Goal: Task Accomplishment & Management: Manage account settings

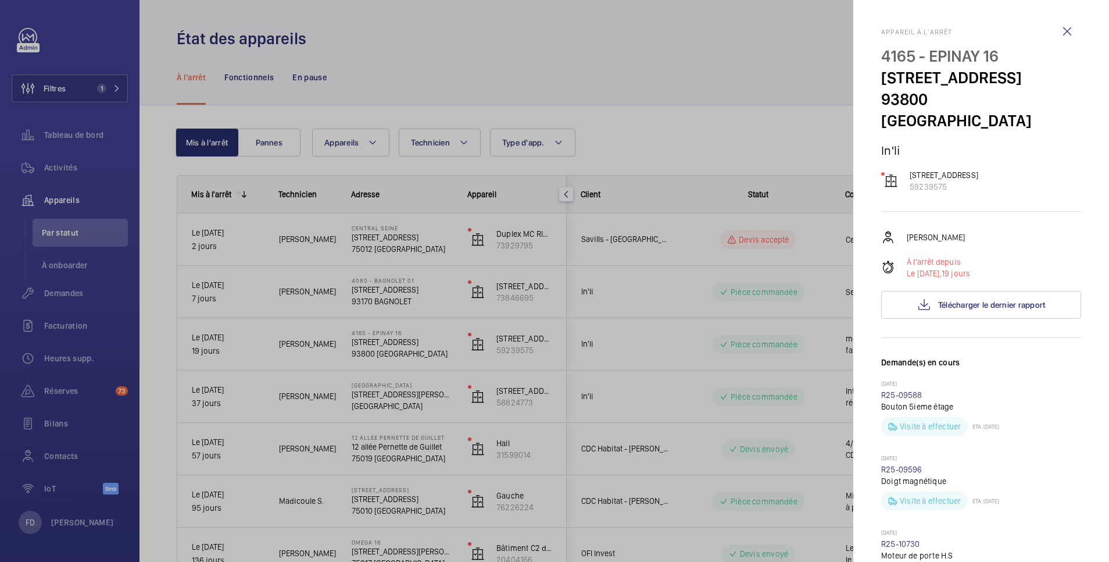
scroll to position [465, 0]
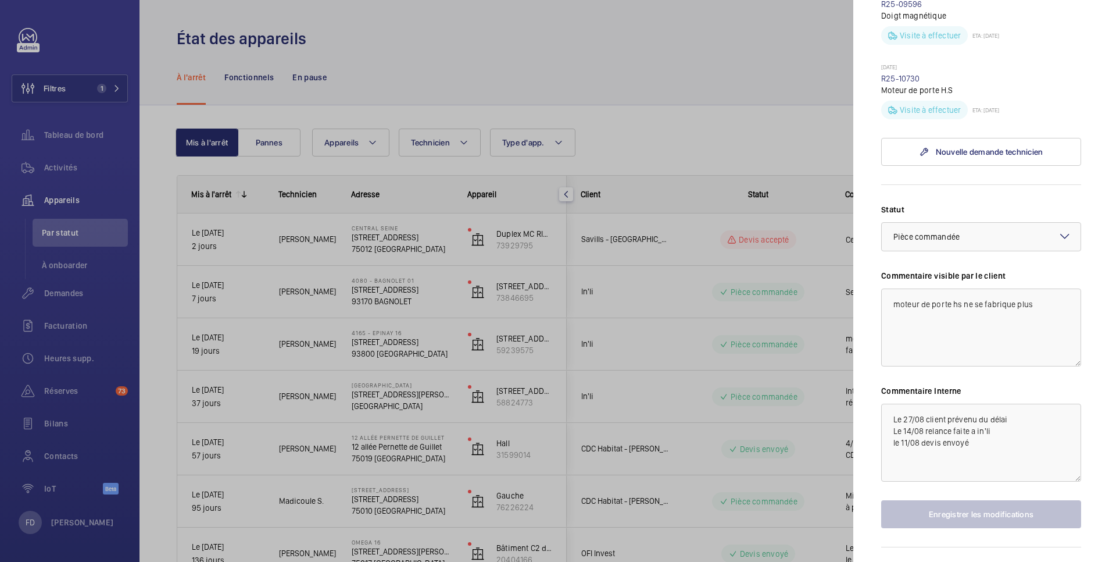
click at [469, 56] on div at bounding box center [554, 281] width 1109 height 562
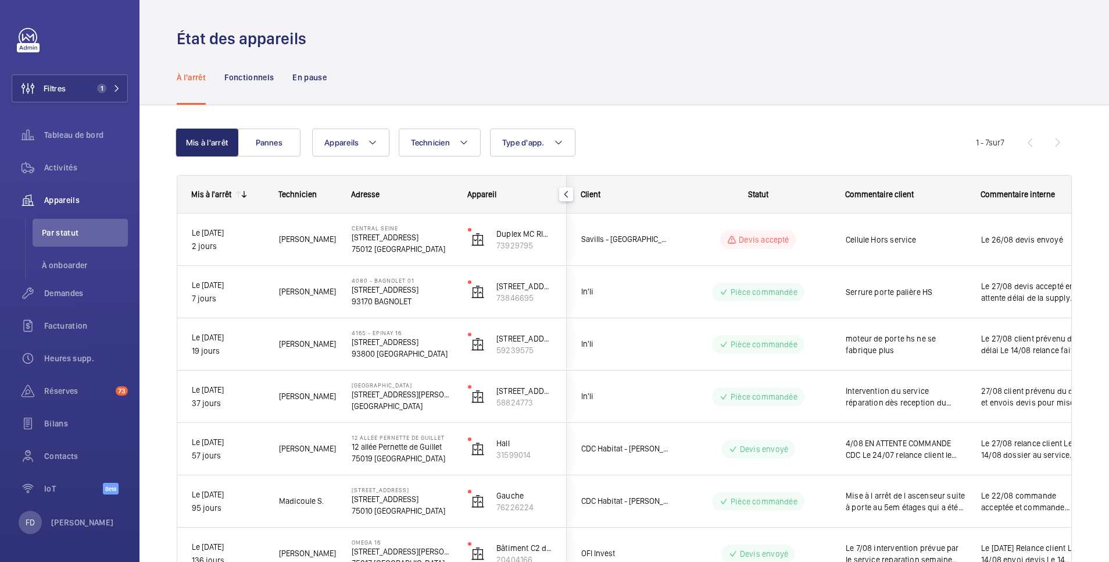
scroll to position [0, 0]
click at [73, 295] on span "Demandes" at bounding box center [86, 293] width 84 height 12
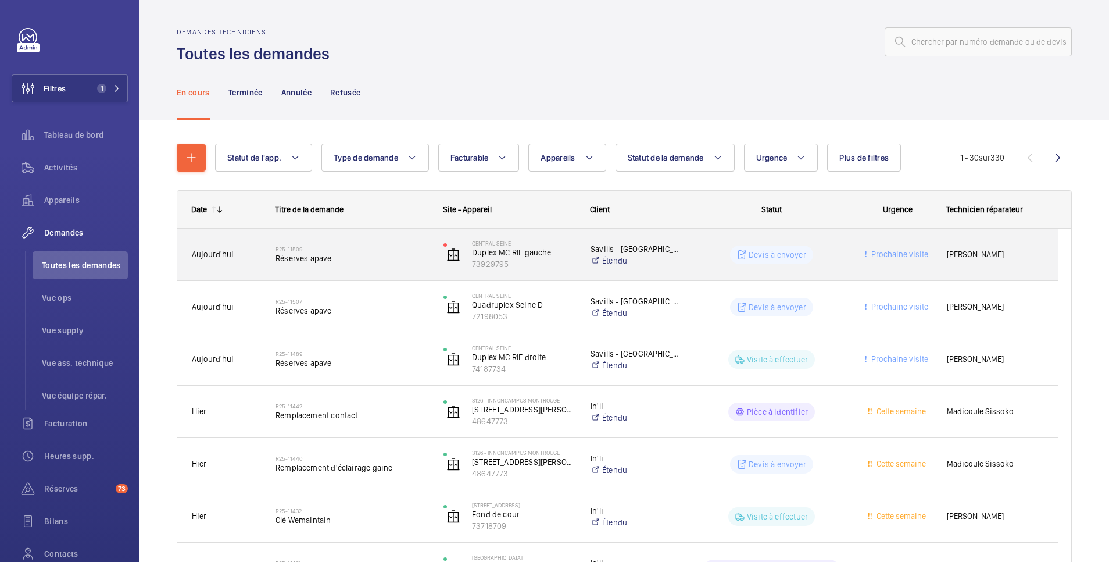
click at [848, 256] on div "Devis à envoyer" at bounding box center [765, 254] width 168 height 52
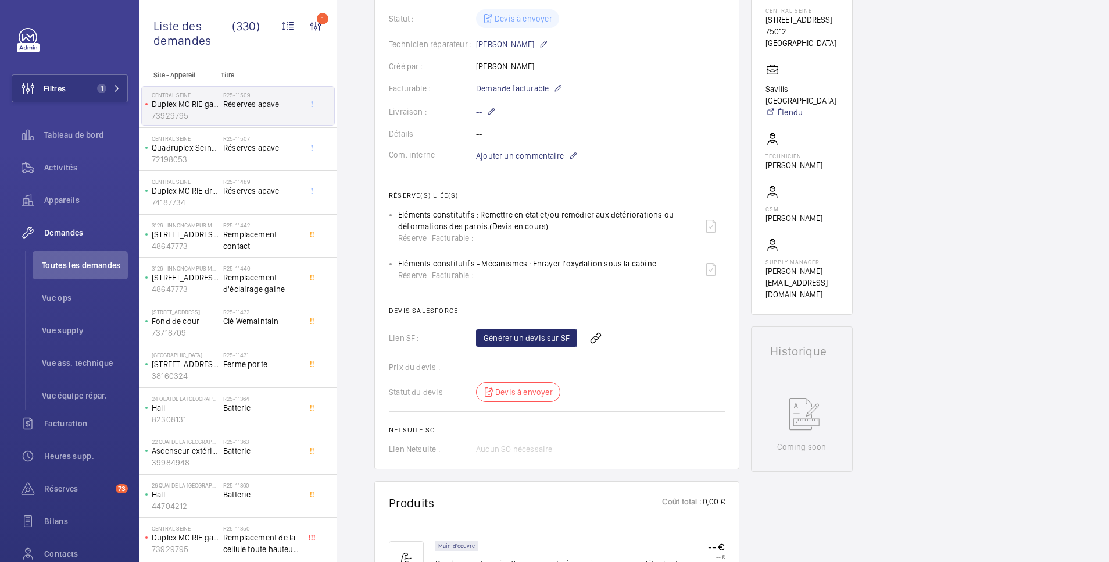
scroll to position [233, 0]
click at [595, 338] on wm-front-icon-button at bounding box center [596, 337] width 28 height 28
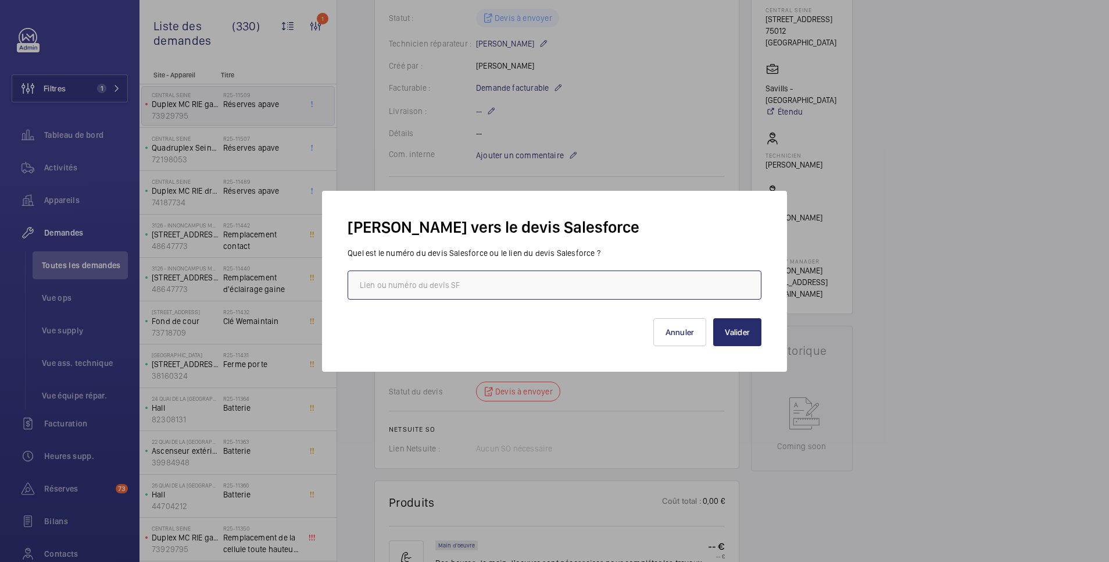
click at [556, 282] on input "text" at bounding box center [555, 284] width 414 height 29
paste input "[URL][DOMAIN_NAME]"
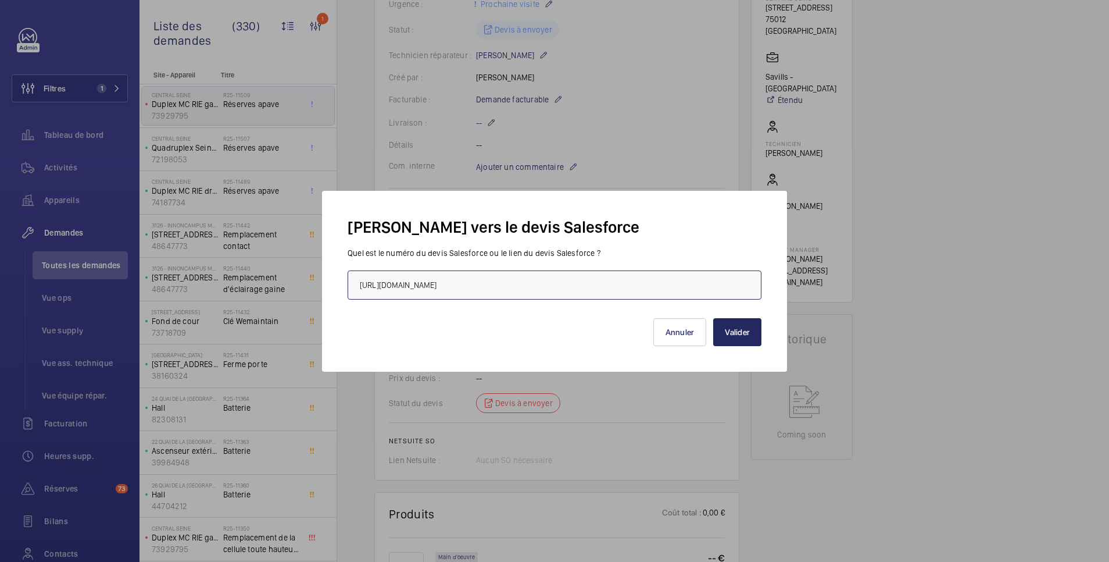
scroll to position [256, 0]
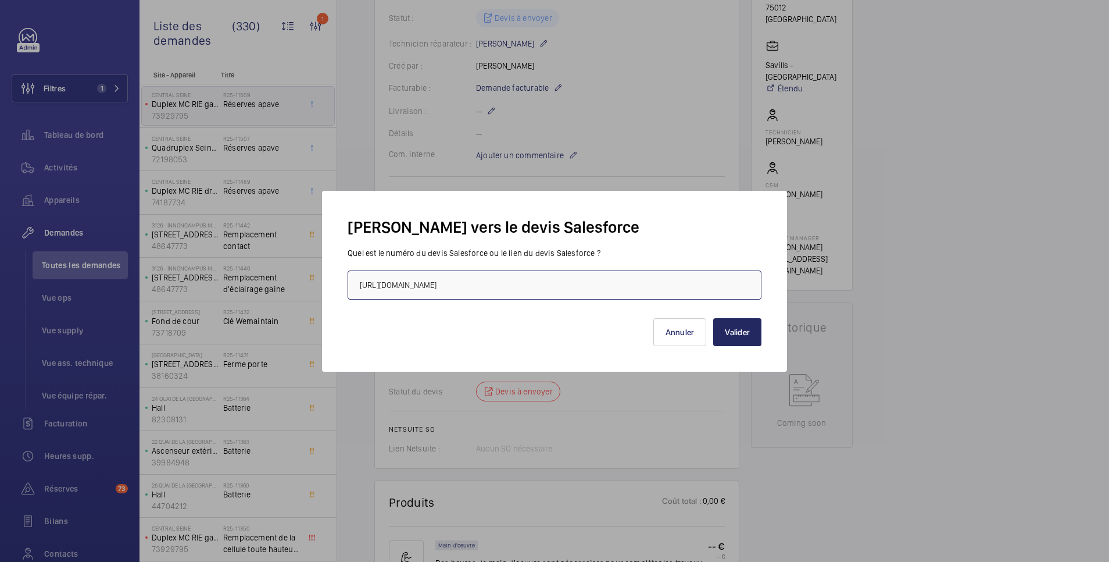
type input "[URL][DOMAIN_NAME]"
click at [745, 332] on button "Valider" at bounding box center [737, 332] width 48 height 28
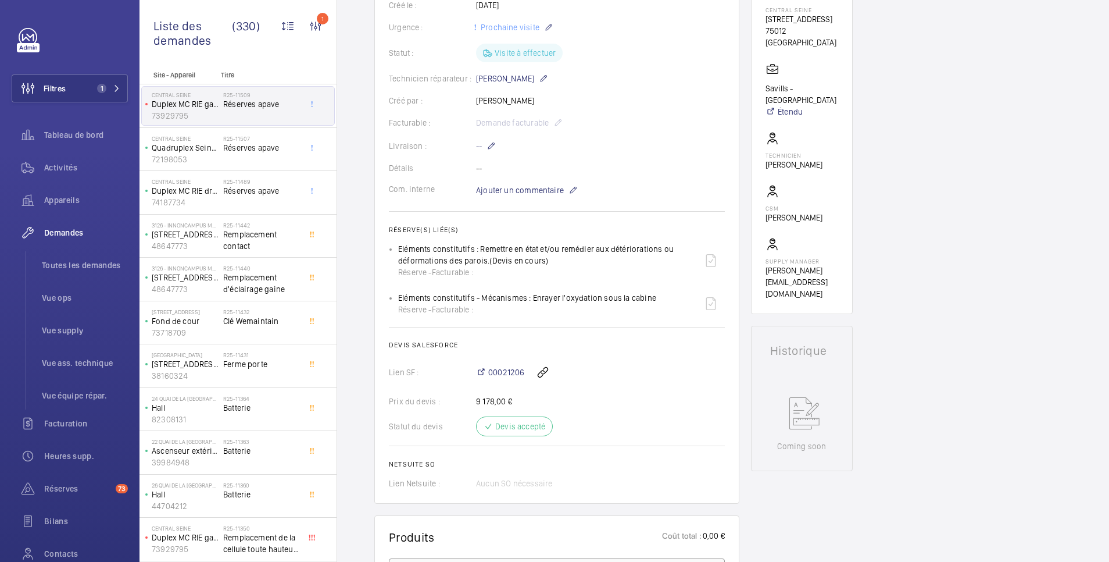
scroll to position [0, 0]
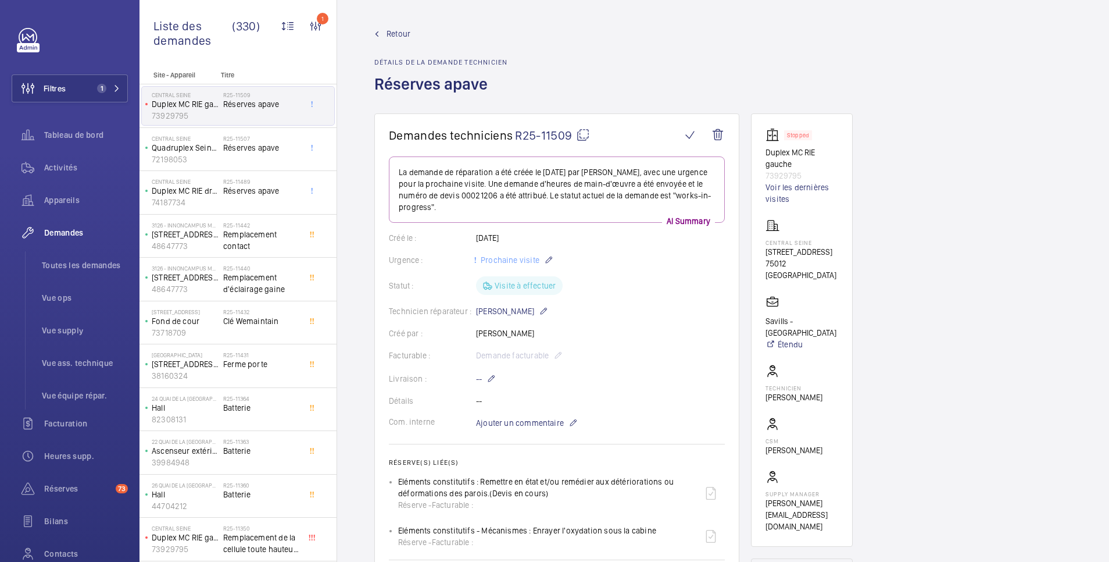
click at [399, 33] on span "Retour" at bounding box center [399, 34] width 24 height 12
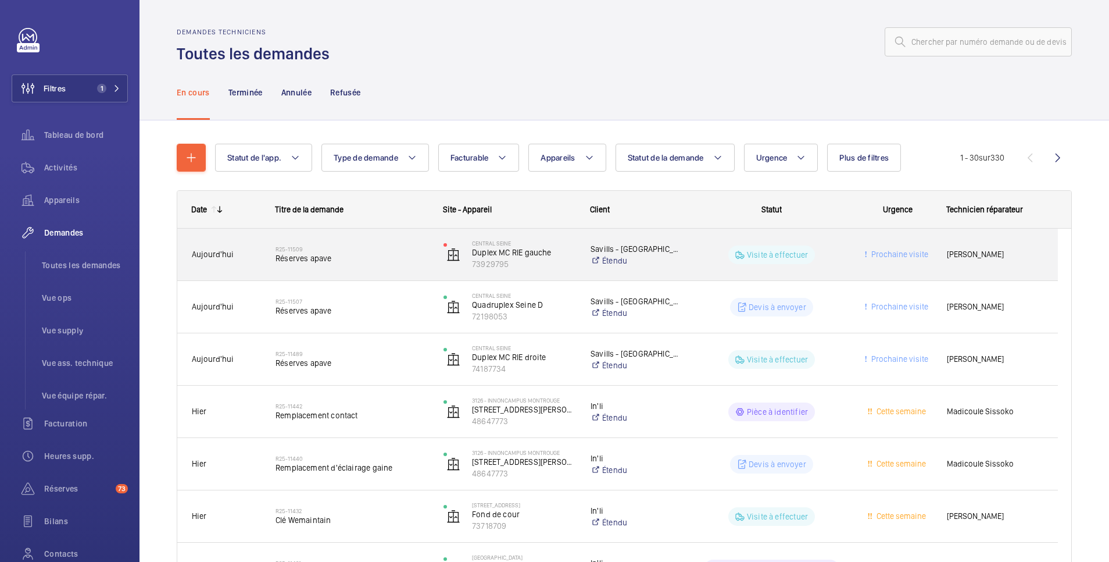
click at [834, 256] on wm-front-pills-cell "Visite à effectuer" at bounding box center [771, 254] width 153 height 19
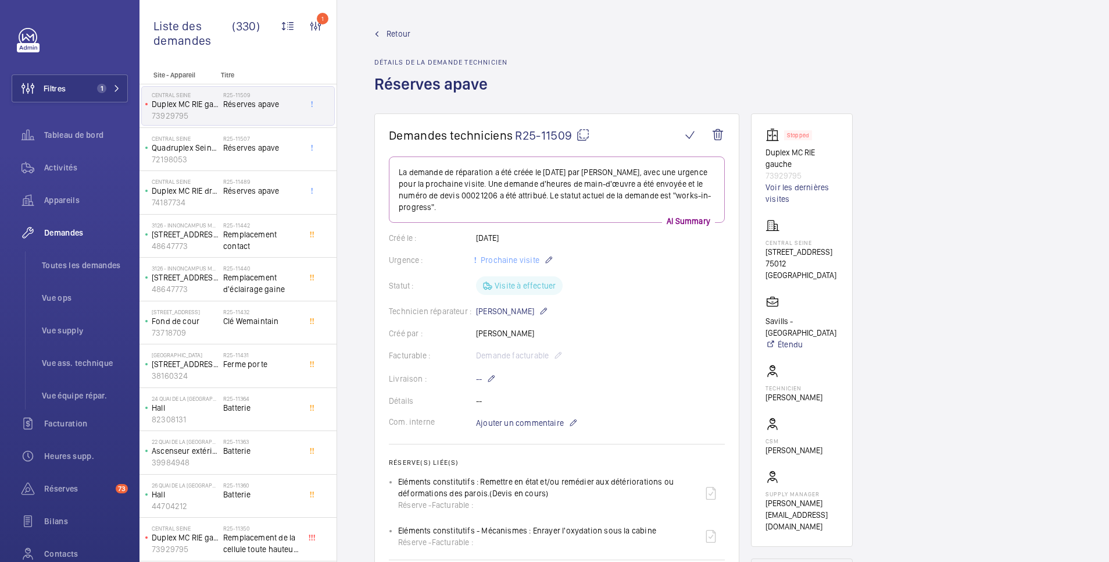
click at [402, 34] on span "Retour" at bounding box center [399, 34] width 24 height 12
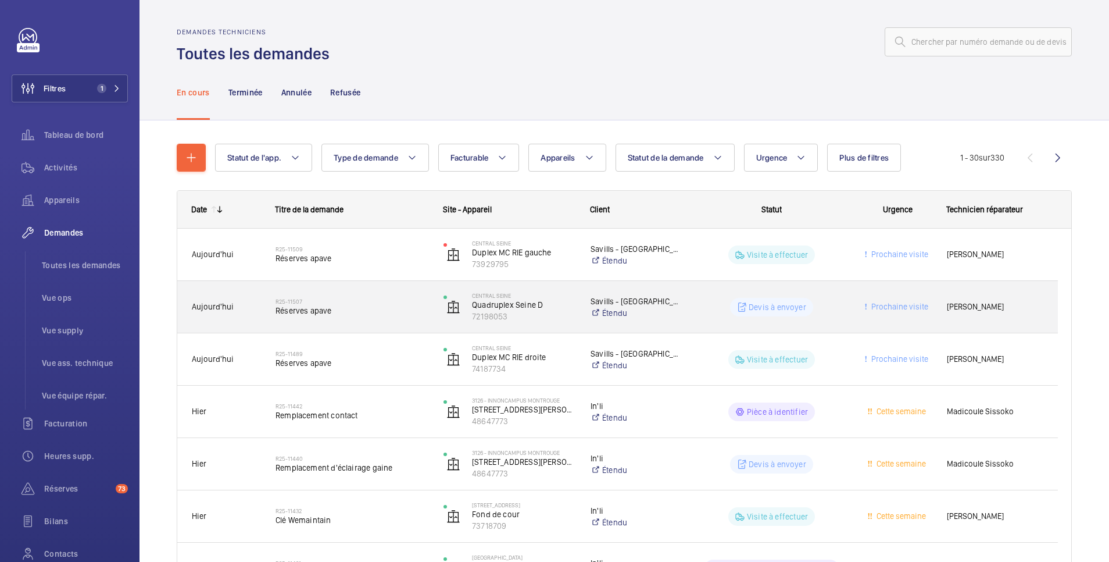
click at [719, 306] on wm-front-pills-cell "Devis à envoyer" at bounding box center [771, 307] width 153 height 19
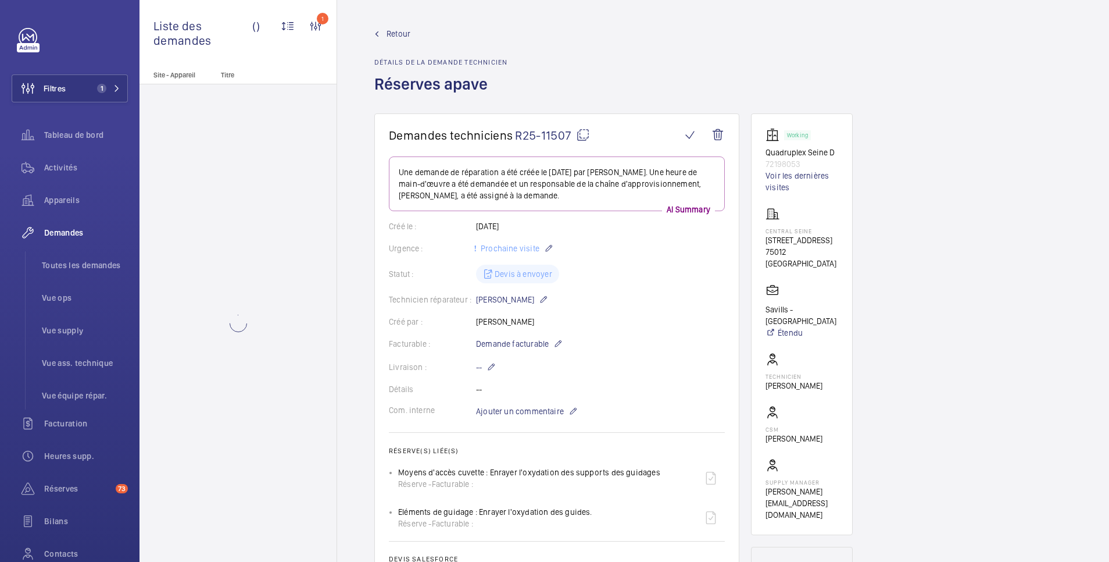
scroll to position [233, 0]
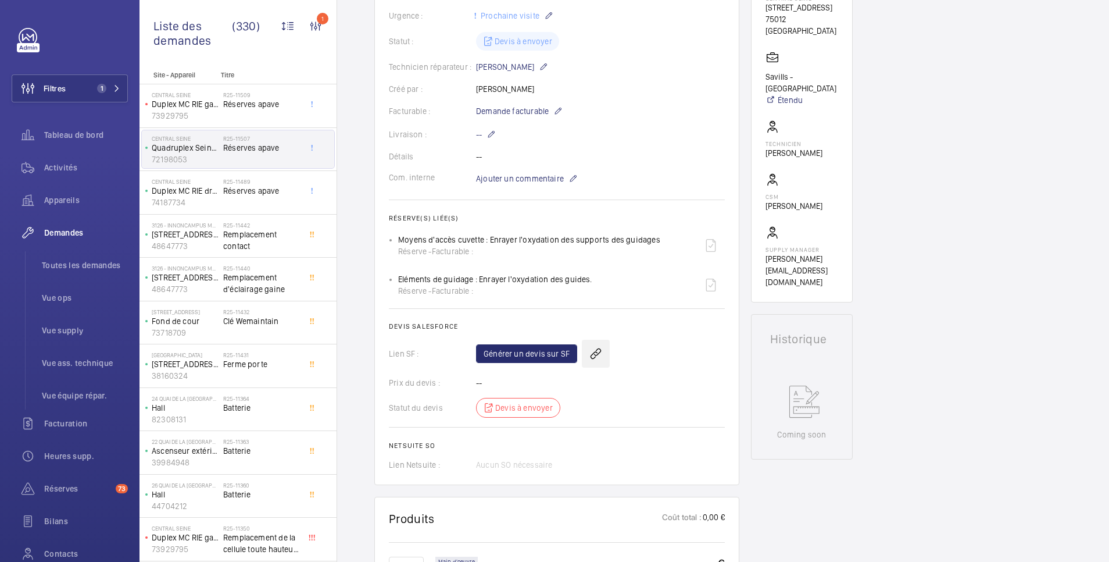
click at [594, 353] on wm-front-icon-button at bounding box center [596, 354] width 28 height 28
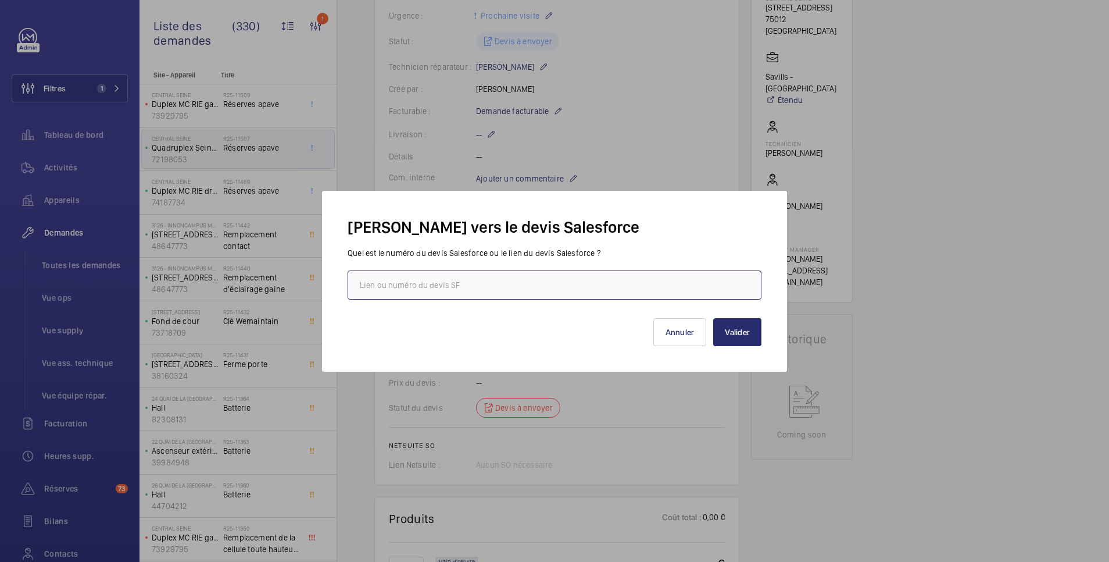
click at [541, 283] on input "text" at bounding box center [555, 284] width 414 height 29
paste input "[URL][DOMAIN_NAME]"
type input "[URL][DOMAIN_NAME]"
click at [741, 331] on button "Valider" at bounding box center [737, 332] width 48 height 28
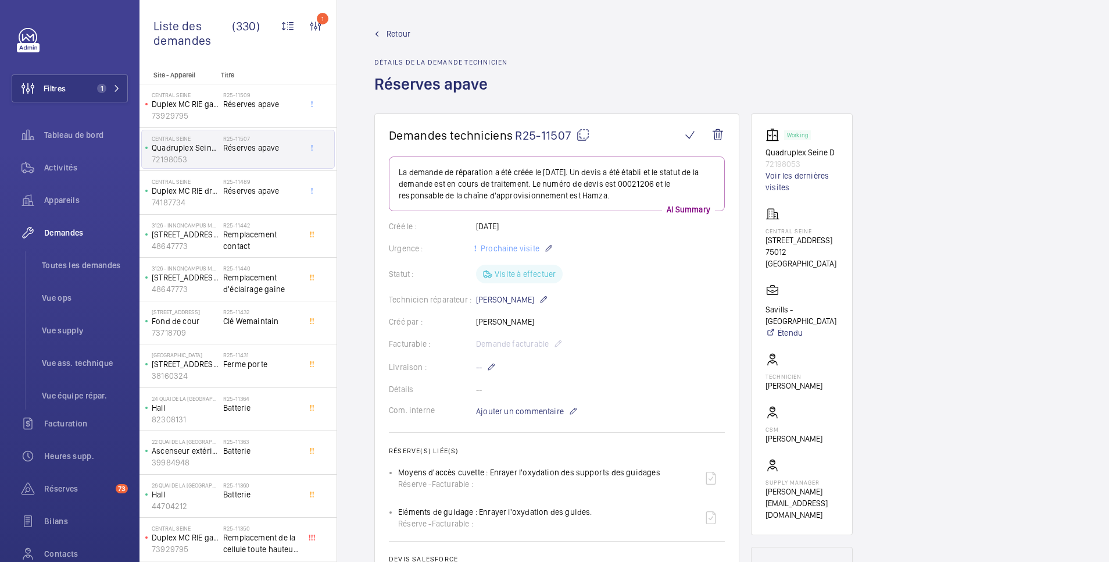
click at [401, 29] on span "Retour" at bounding box center [399, 34] width 24 height 12
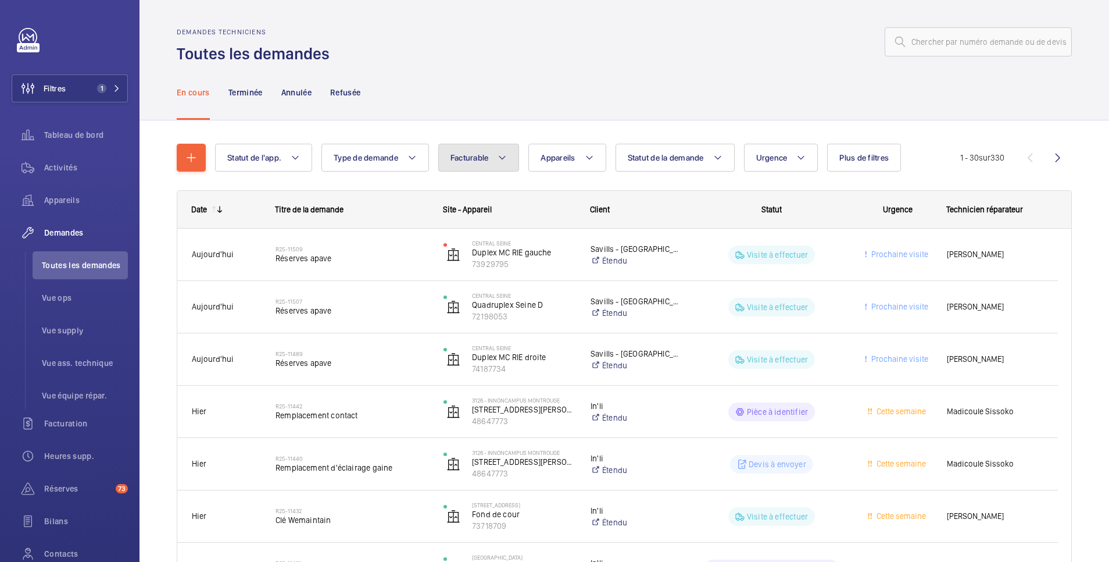
click at [473, 159] on span "Facturable" at bounding box center [470, 157] width 38 height 9
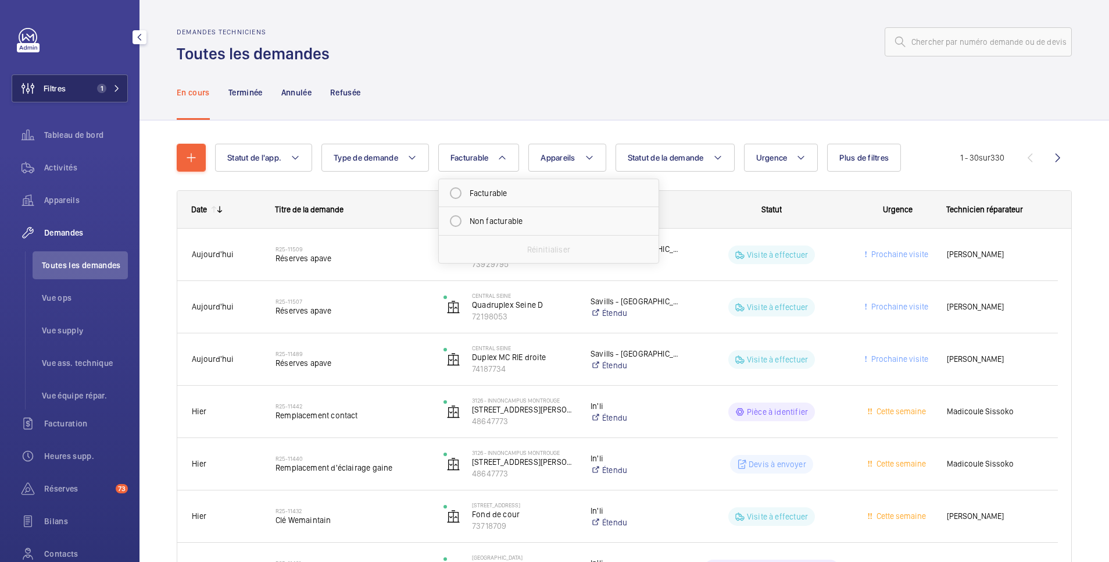
click at [57, 87] on span "Filtres" at bounding box center [55, 89] width 22 height 12
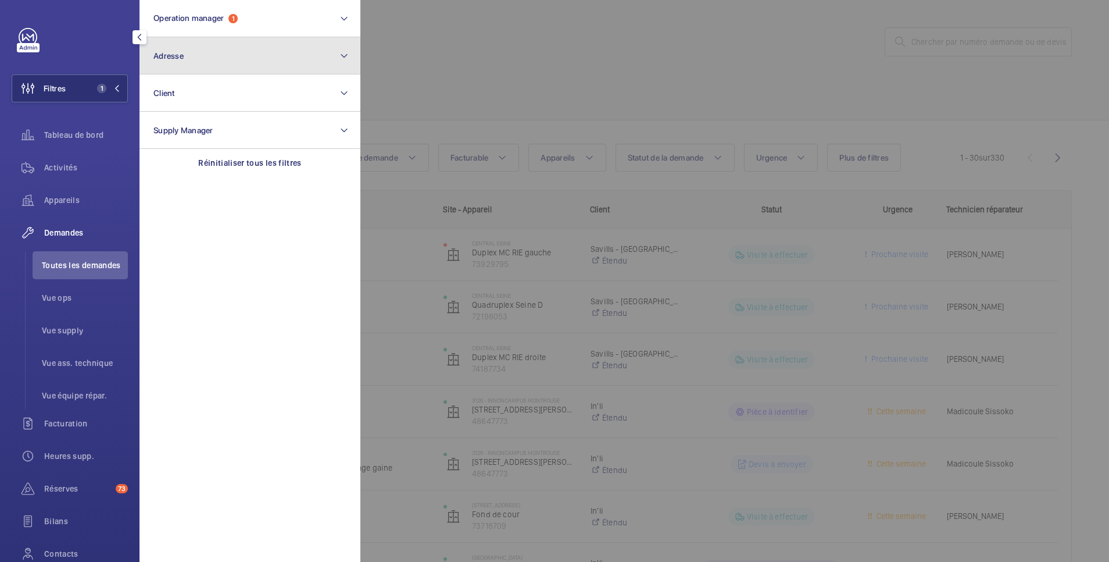
click at [188, 58] on button "Adresse" at bounding box center [250, 55] width 221 height 37
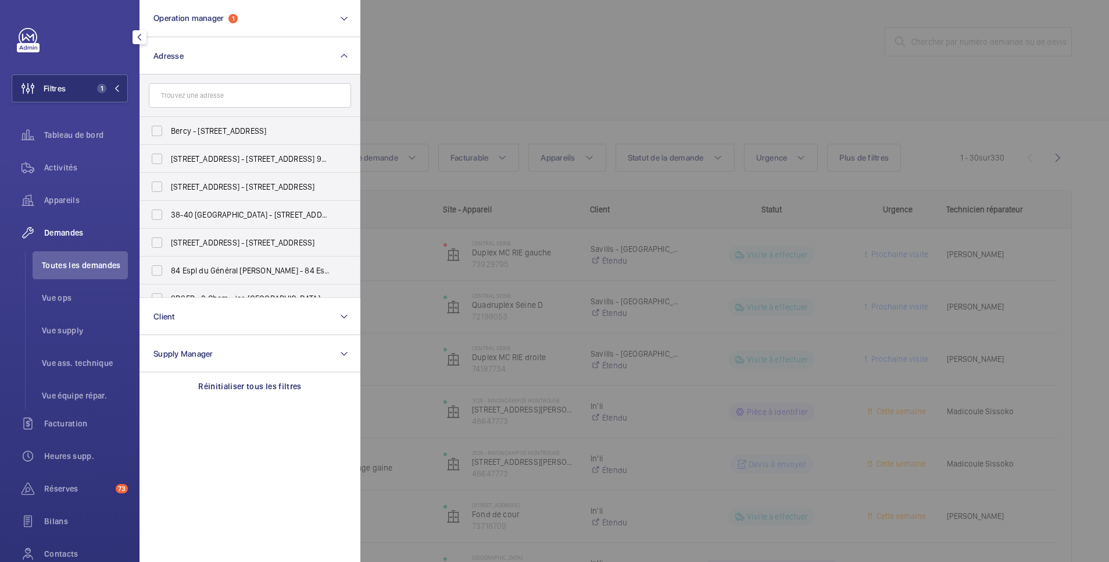
click at [206, 94] on input "text" at bounding box center [250, 95] width 202 height 24
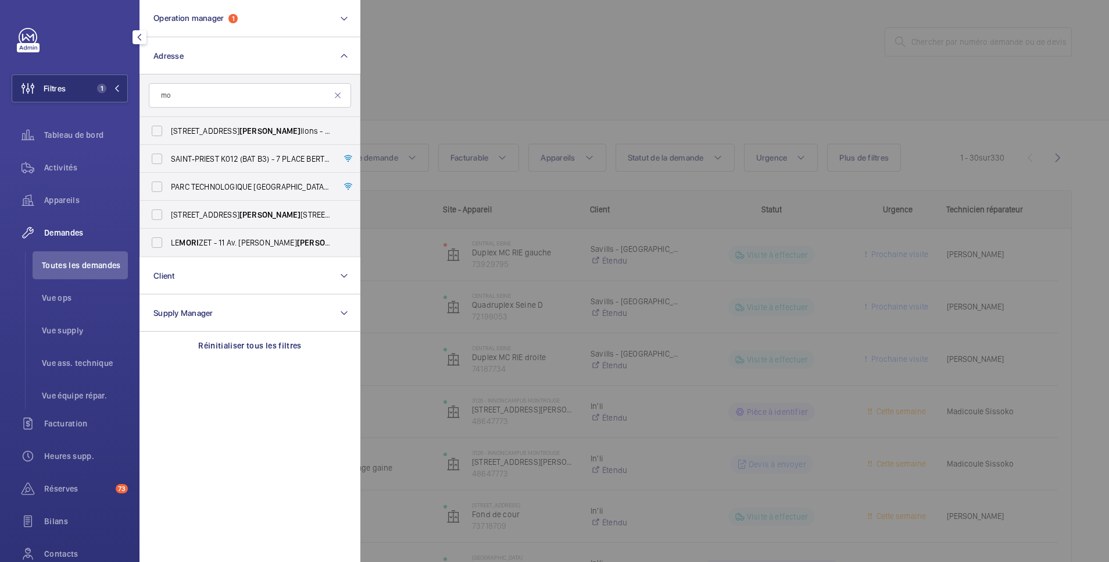
type input "m"
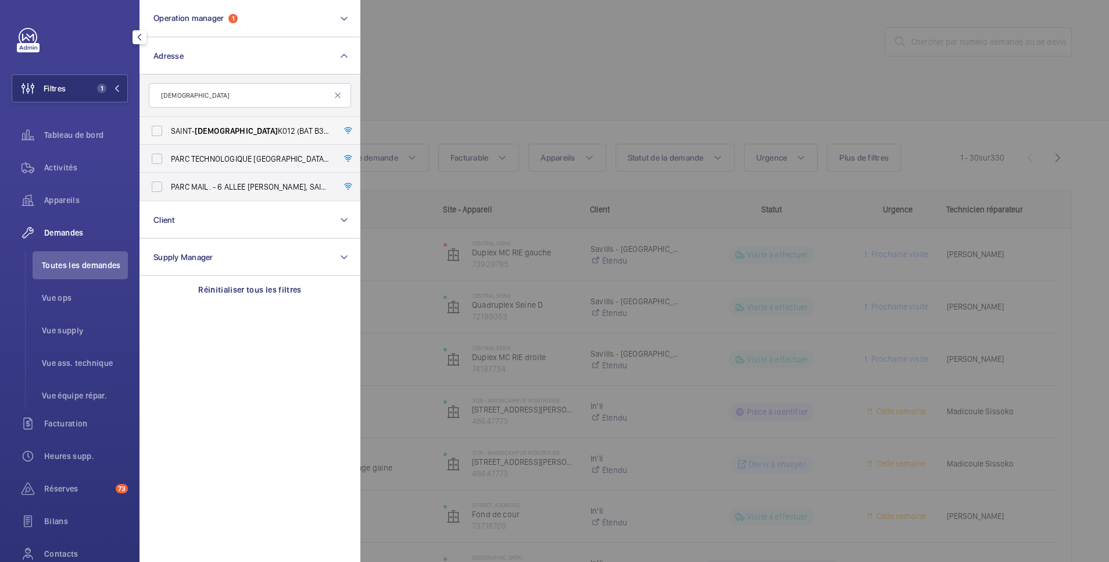
type input "[DEMOGRAPHIC_DATA]"
click at [190, 133] on span "SAINT‐ PRIEST K012 (BAT B3) - 7 PLACE [PERSON_NAME], SAINT- PRIEST 69800" at bounding box center [251, 131] width 160 height 12
click at [169, 133] on input "SAINT‐ PRIEST K012 (BAT B3) - 7 PLACE [PERSON_NAME], SAINT- PRIEST 69800" at bounding box center [156, 130] width 23 height 23
checkbox input "true"
click at [478, 51] on div at bounding box center [914, 281] width 1109 height 562
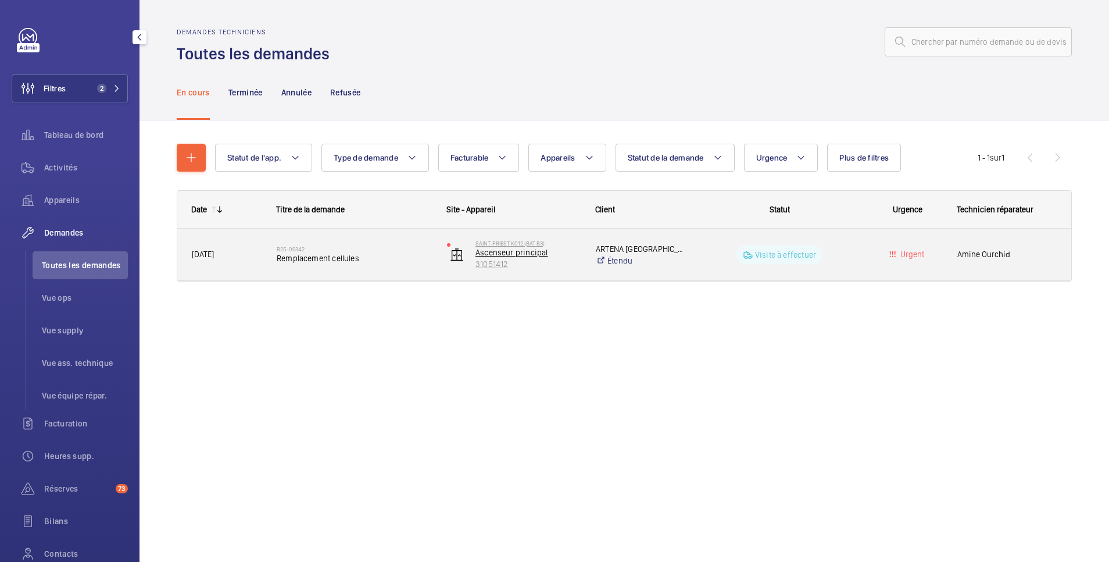
drag, startPoint x: 521, startPoint y: 266, endPoint x: 465, endPoint y: 269, distance: 55.9
click at [465, 269] on wm-front-device-cell "SAINT‐PRIEST K012 (BAT B3) Ascenseur principal 31051412" at bounding box center [514, 254] width 134 height 29
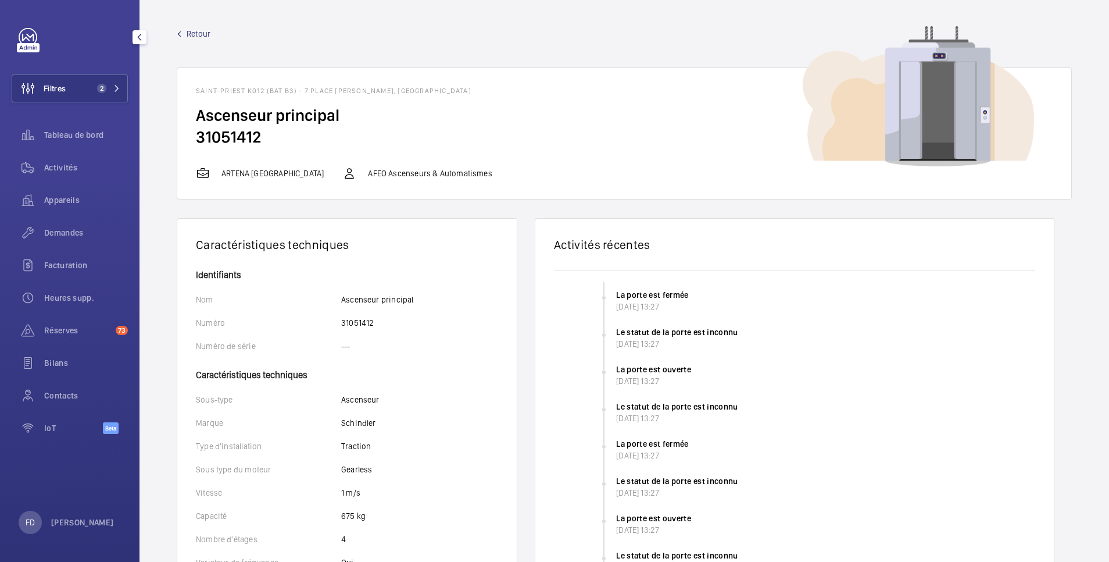
drag, startPoint x: 277, startPoint y: 135, endPoint x: 177, endPoint y: 152, distance: 102.0
click at [177, 152] on wm-front-card "SAINT‐PRIEST K012 (BAT B3) - 7 PLACE [PERSON_NAME], 69800 SAINT-PRIEST Ascenseu…" at bounding box center [624, 133] width 895 height 132
copy h2 "31051412"
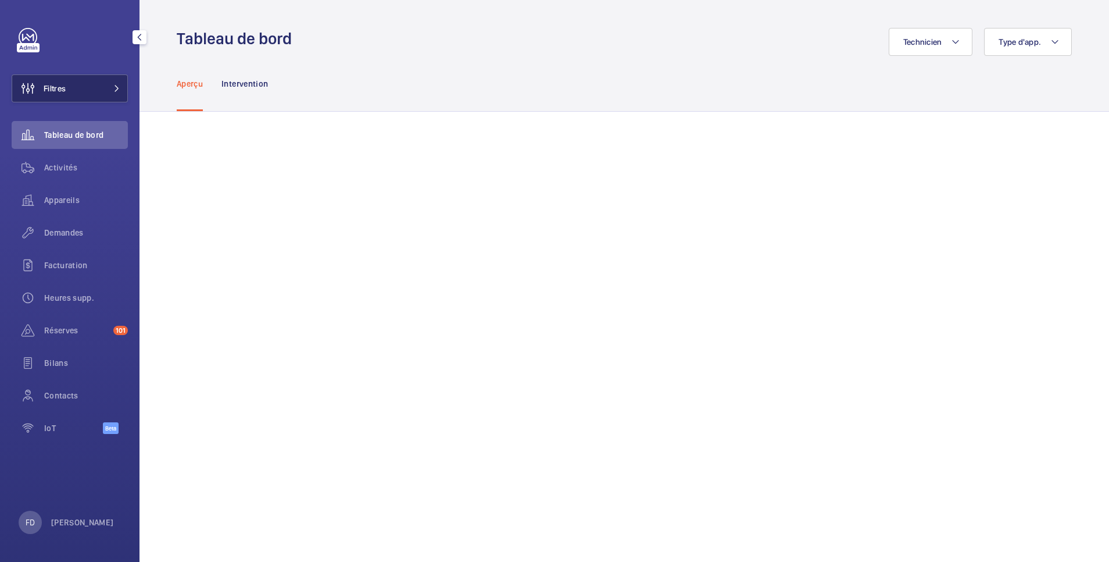
click at [66, 98] on button "Filtres" at bounding box center [70, 88] width 116 height 28
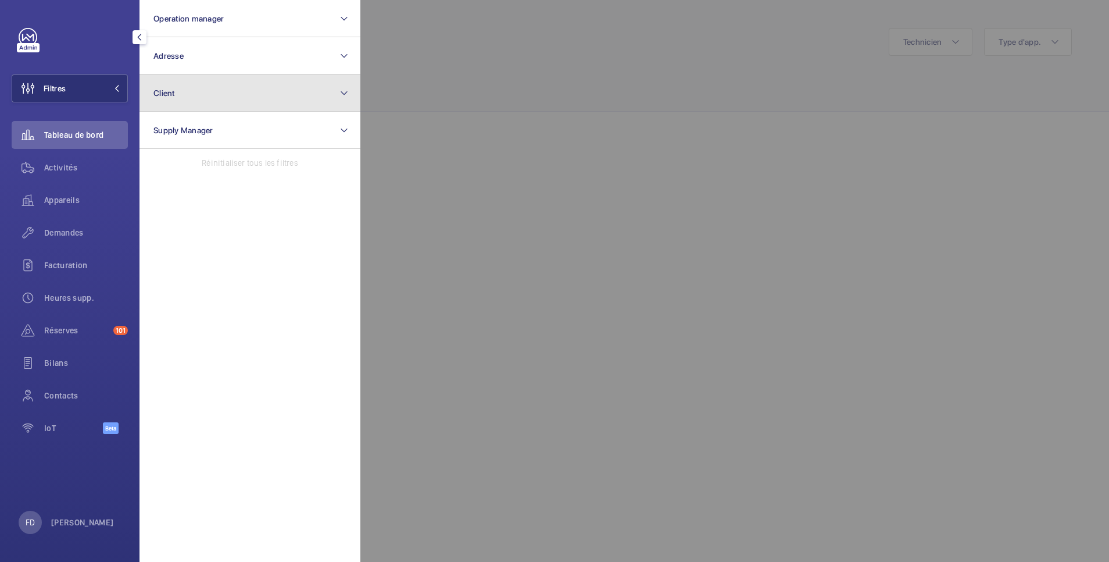
click at [174, 88] on span "Client" at bounding box center [164, 92] width 22 height 9
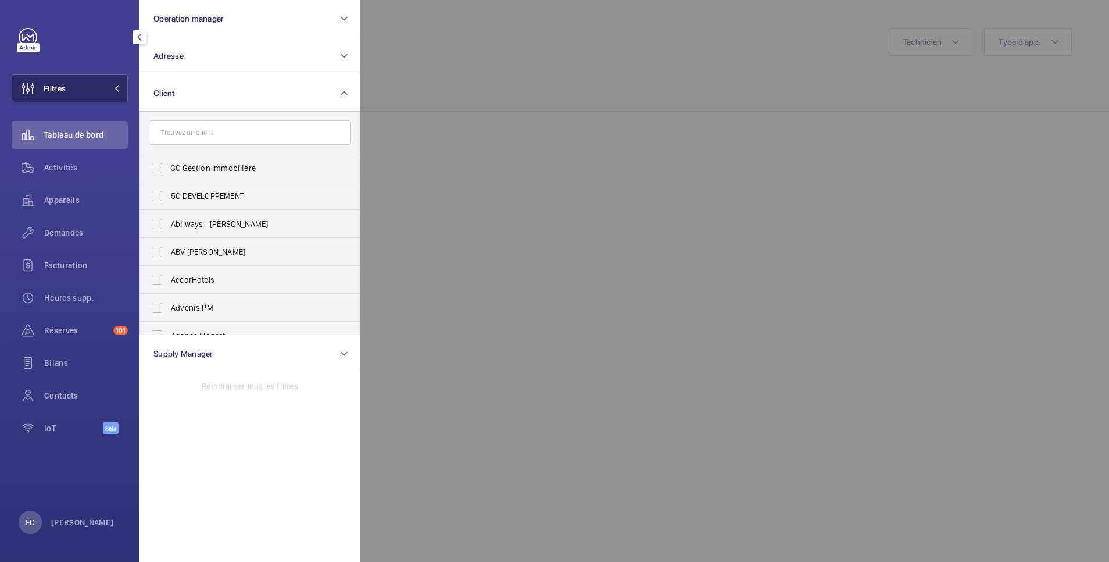
click at [72, 86] on button "Filtres" at bounding box center [70, 88] width 116 height 28
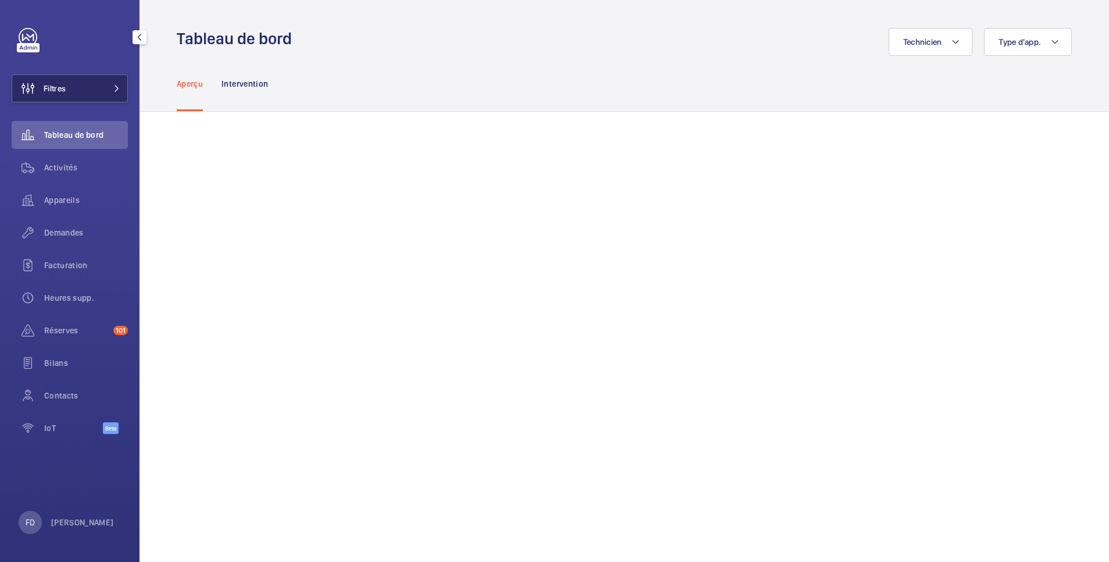
click at [87, 91] on button "Filtres" at bounding box center [70, 88] width 116 height 28
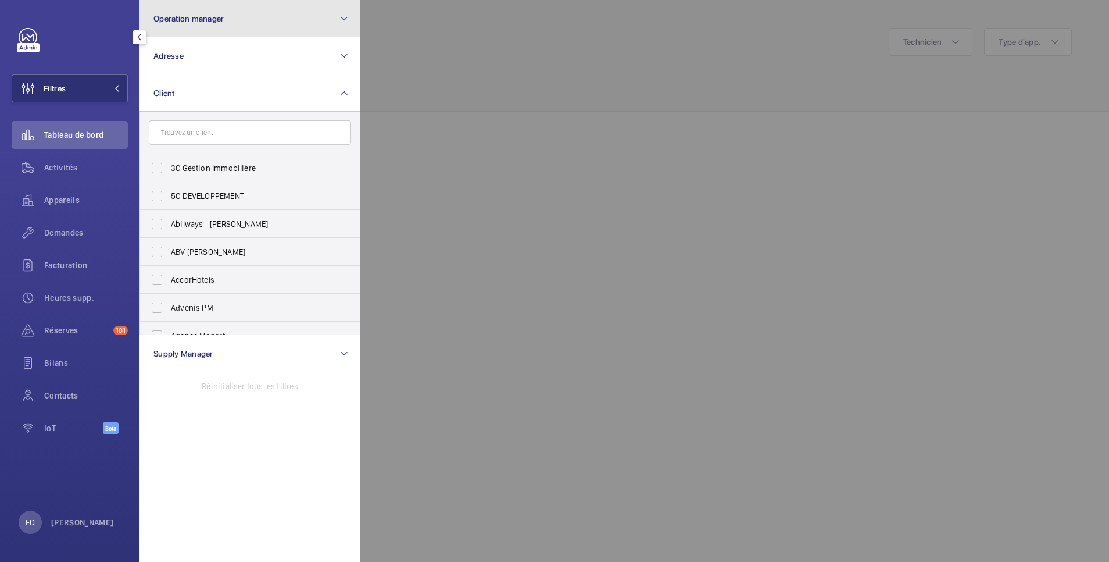
click at [206, 21] on span "Operation manager" at bounding box center [188, 18] width 70 height 9
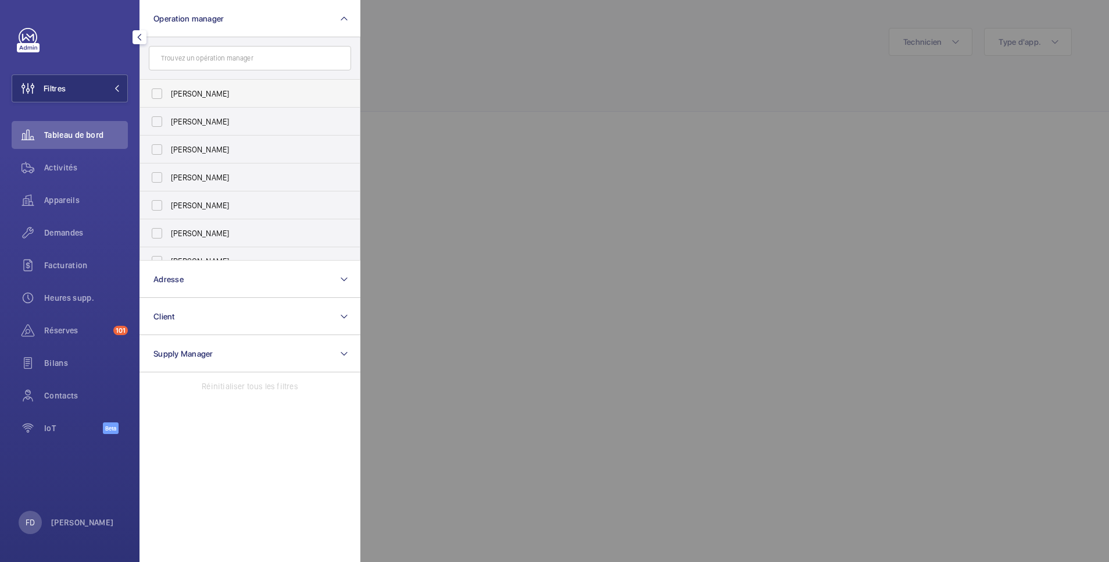
click at [205, 88] on span "[PERSON_NAME]" at bounding box center [251, 94] width 160 height 12
click at [169, 88] on input "[PERSON_NAME]" at bounding box center [156, 93] width 23 height 23
checkbox input "true"
click at [485, 90] on div at bounding box center [914, 281] width 1109 height 562
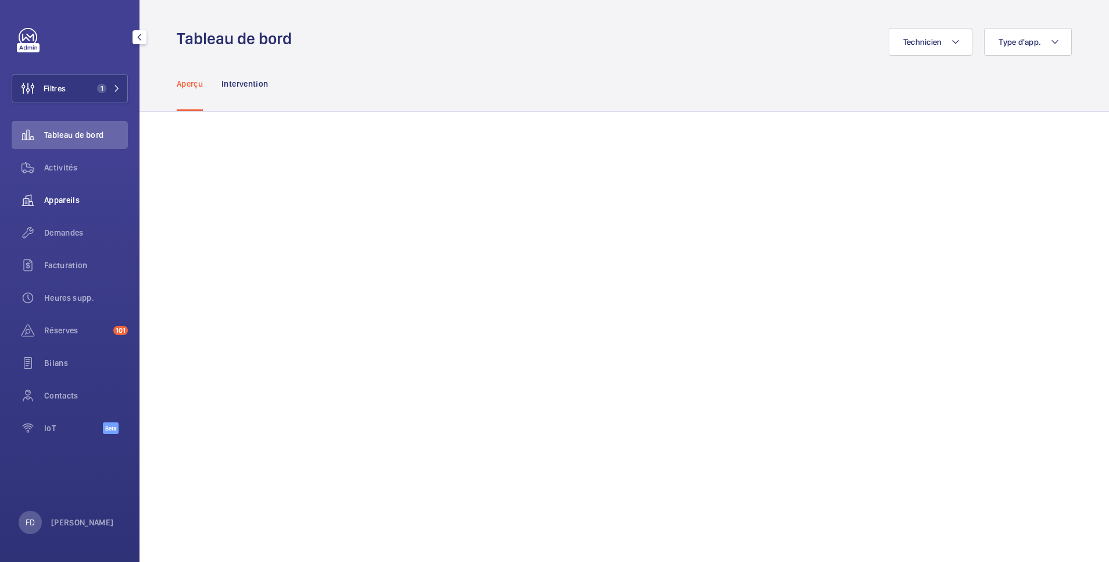
click at [66, 201] on span "Appareils" at bounding box center [86, 200] width 84 height 12
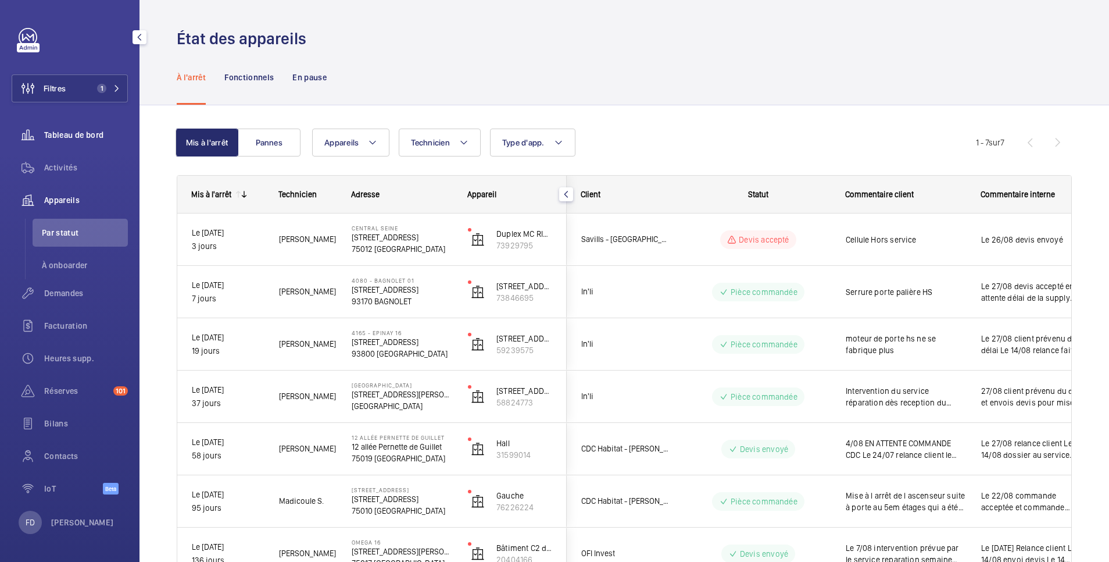
click at [62, 141] on div "Tableau de bord" at bounding box center [70, 135] width 116 height 28
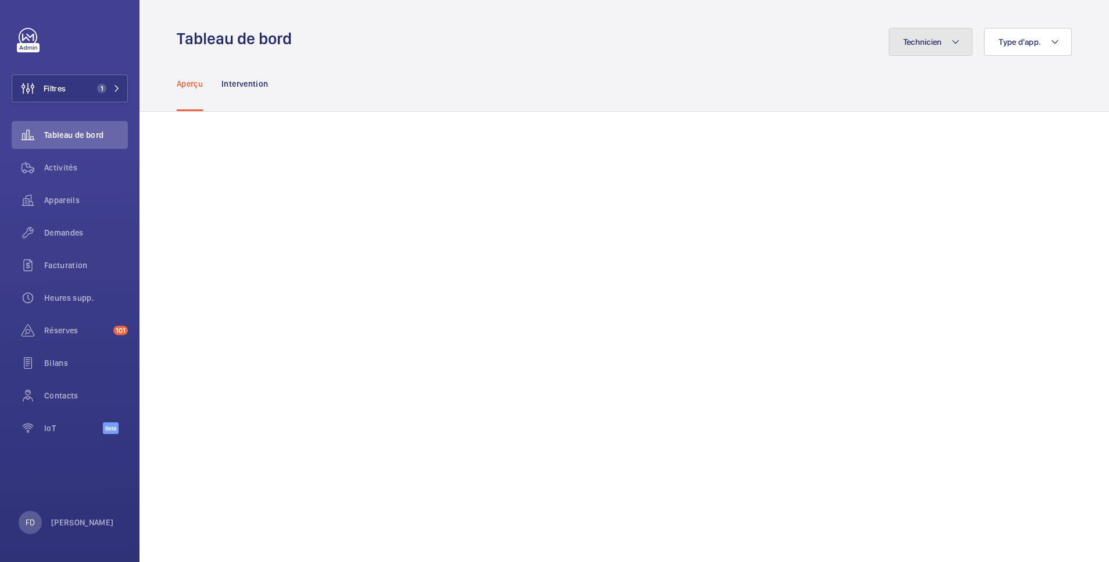
click at [924, 44] on span "Technicien" at bounding box center [922, 41] width 39 height 9
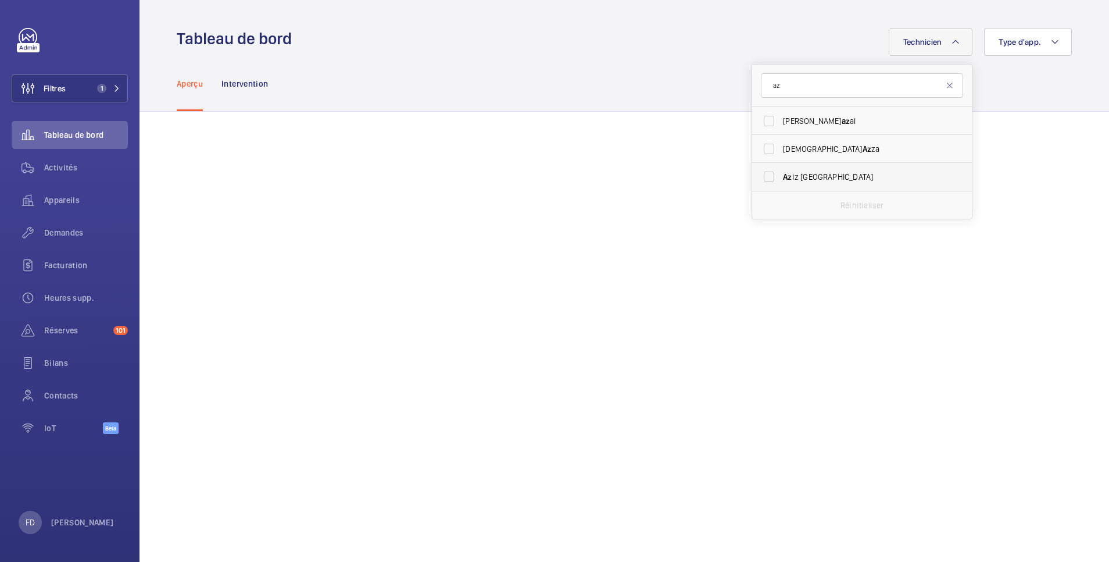
type input "az"
click at [759, 176] on label "Az iz Maatallah" at bounding box center [853, 177] width 202 height 28
click at [759, 176] on input "Az iz Maatallah" at bounding box center [769, 176] width 23 height 23
checkbox input "true"
drag, startPoint x: 791, startPoint y: 82, endPoint x: 723, endPoint y: 72, distance: 68.8
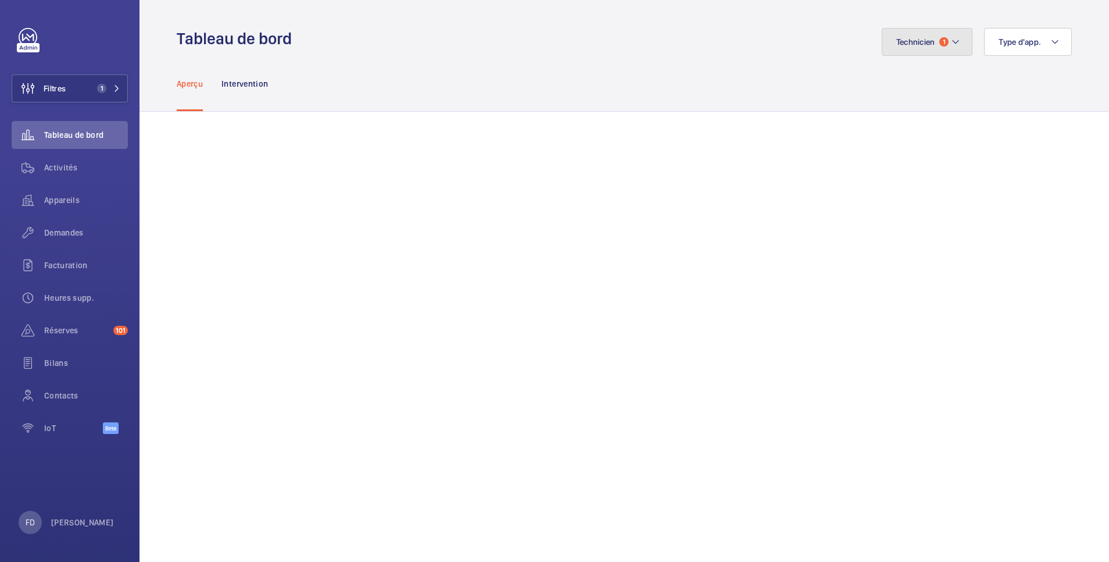
click at [912, 37] on button "Technicien 1" at bounding box center [927, 42] width 91 height 28
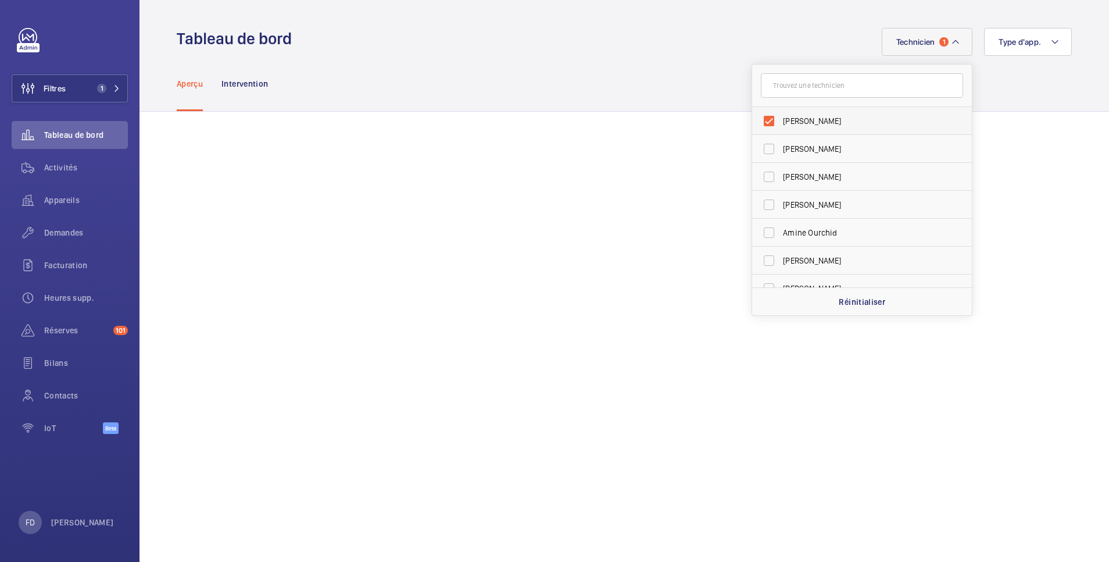
click at [791, 120] on span "Aziz Maatallah" at bounding box center [863, 121] width 160 height 12
click at [781, 120] on input "Aziz Maatallah" at bounding box center [769, 120] width 23 height 23
checkbox input "false"
click at [795, 88] on input "text" at bounding box center [862, 85] width 202 height 24
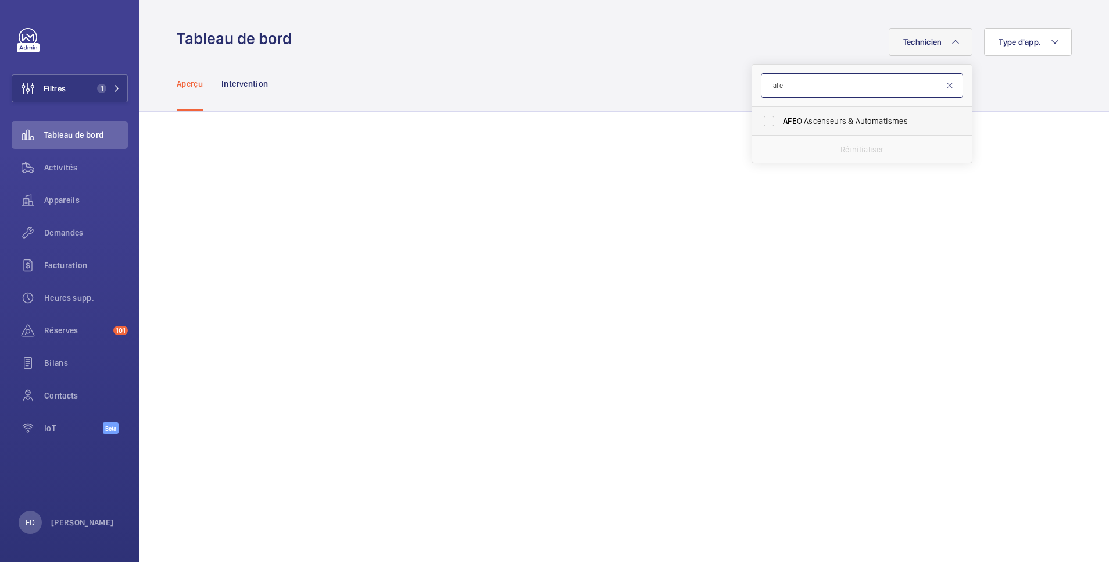
type input "afe"
click at [783, 116] on span "AFE" at bounding box center [790, 120] width 14 height 9
click at [781, 116] on input "AFE O Ascenseurs & Automatismes" at bounding box center [769, 120] width 23 height 23
click at [761, 123] on label "AFE O Ascenseurs & Automatismes" at bounding box center [853, 121] width 202 height 28
click at [761, 123] on input "AFE O Ascenseurs & Automatismes" at bounding box center [769, 120] width 23 height 23
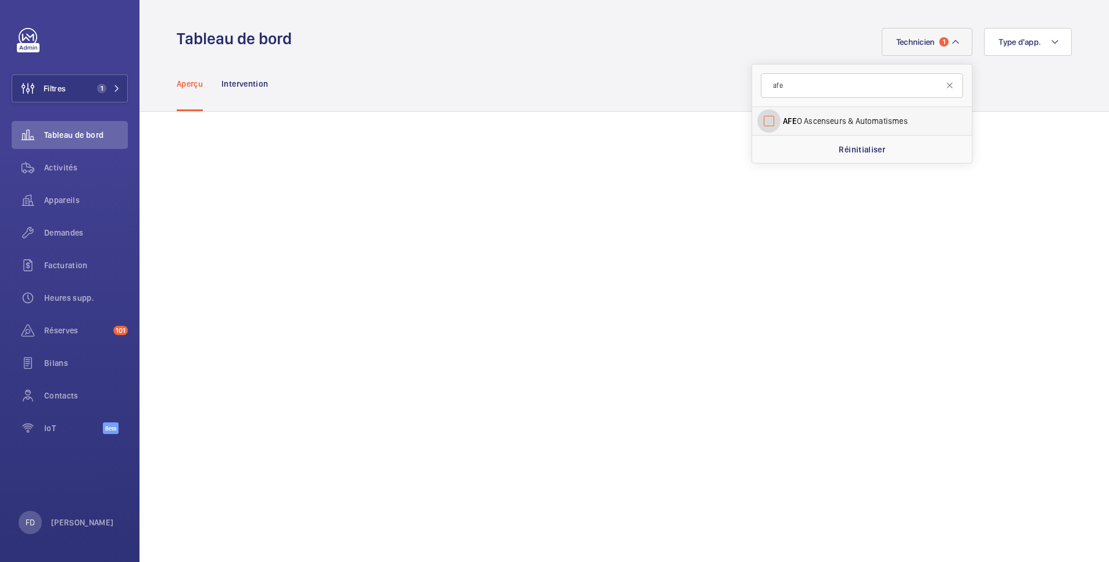
checkbox input "false"
click at [535, 57] on div "Aperçu Intervention" at bounding box center [624, 83] width 895 height 55
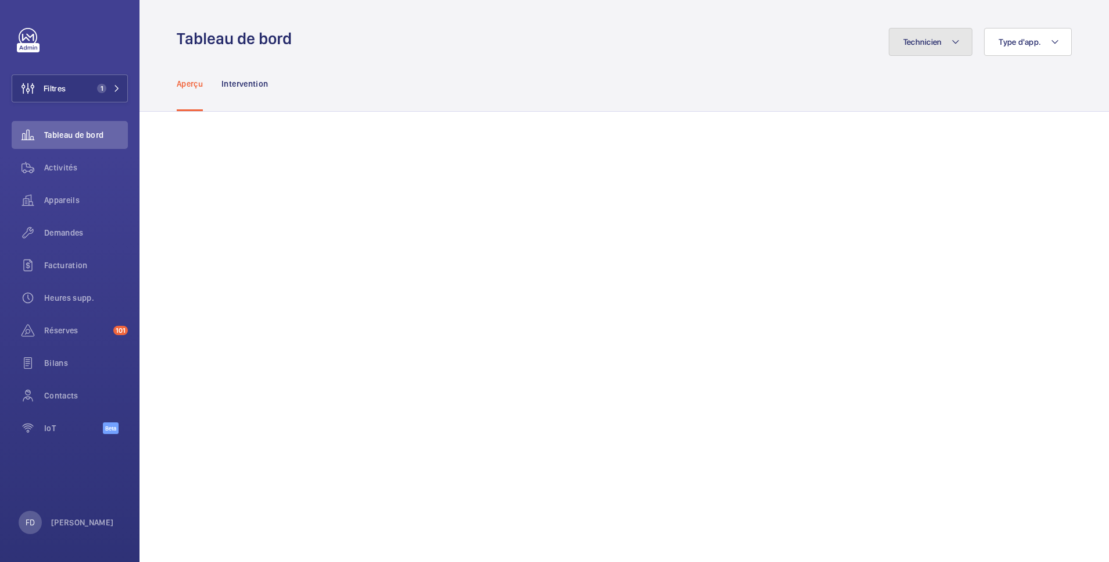
click at [924, 48] on button "Technicien" at bounding box center [931, 42] width 84 height 28
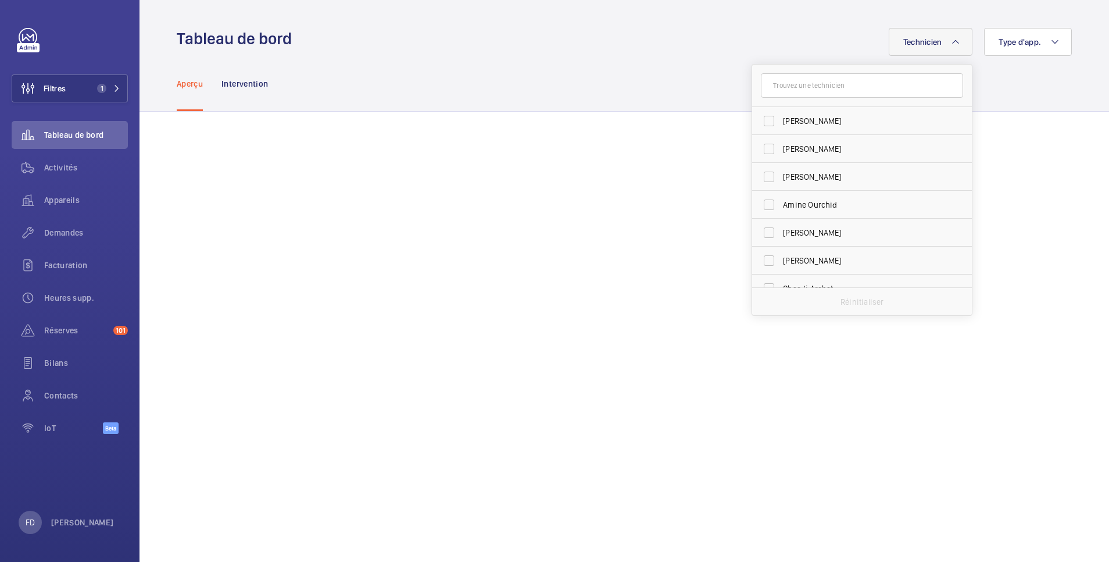
click at [803, 87] on input "text" at bounding box center [862, 85] width 202 height 24
type input "az"
click at [762, 176] on label "Az iz Maatallah" at bounding box center [853, 177] width 202 height 28
click at [762, 176] on input "Az iz Maatallah" at bounding box center [769, 176] width 23 height 23
checkbox input "true"
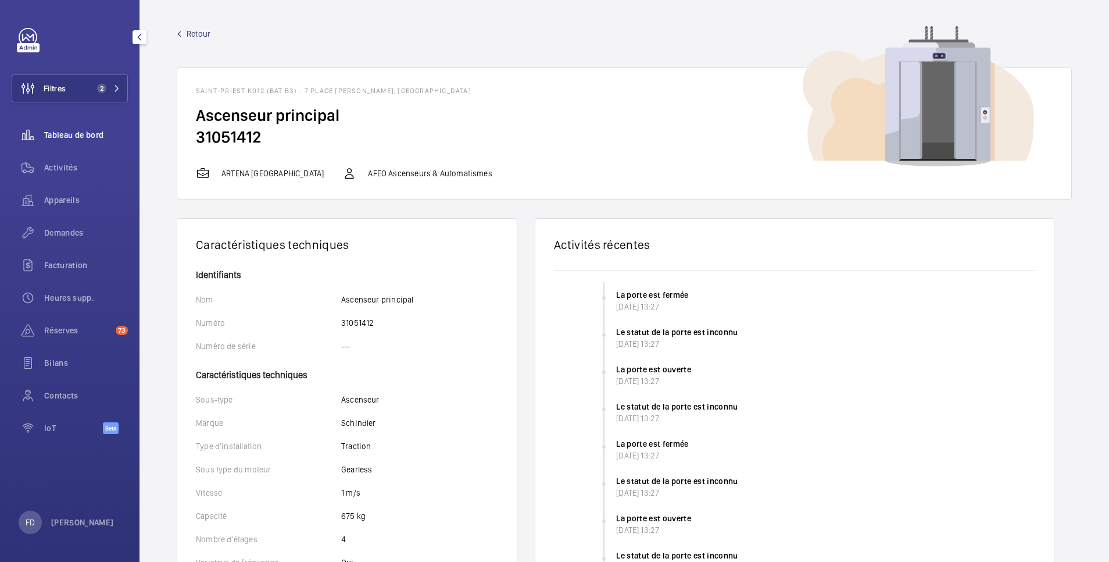
click at [82, 137] on span "Tableau de bord" at bounding box center [86, 135] width 84 height 12
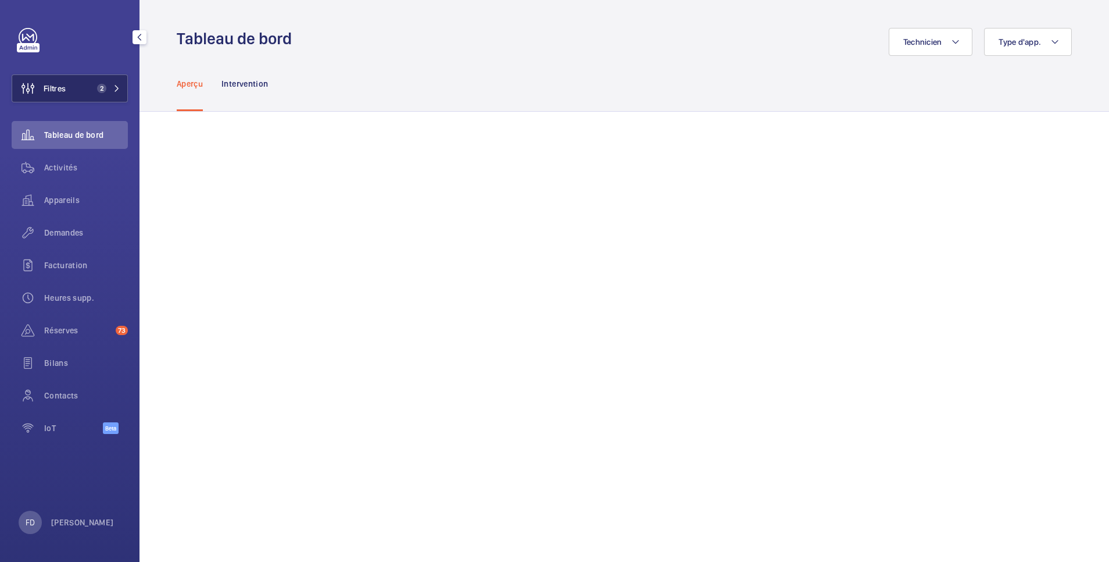
click at [69, 88] on button "Filtres 2" at bounding box center [70, 88] width 116 height 28
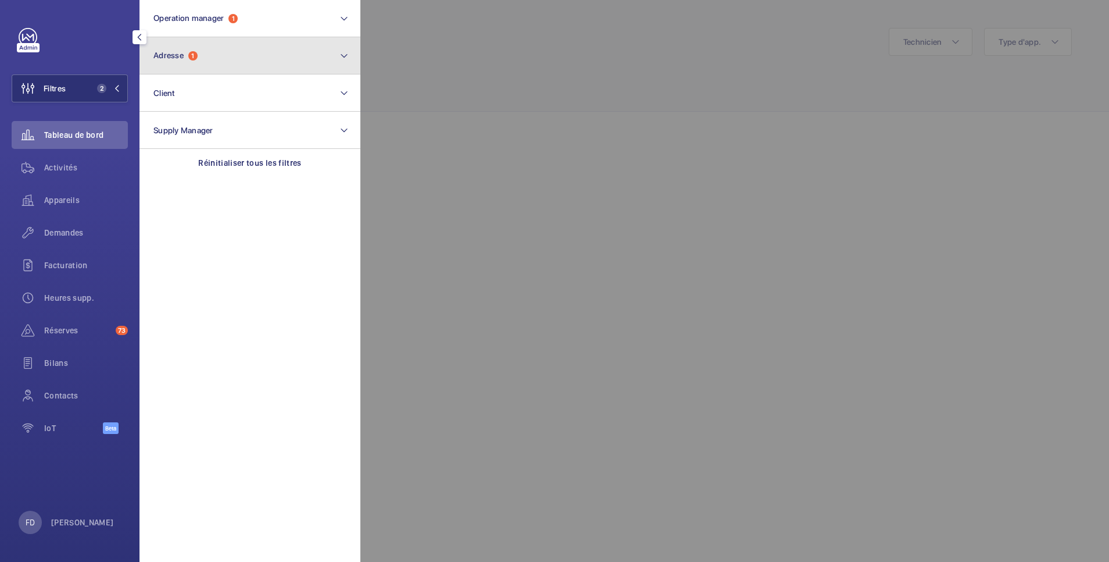
click at [244, 57] on button "Adresse 1" at bounding box center [250, 55] width 221 height 37
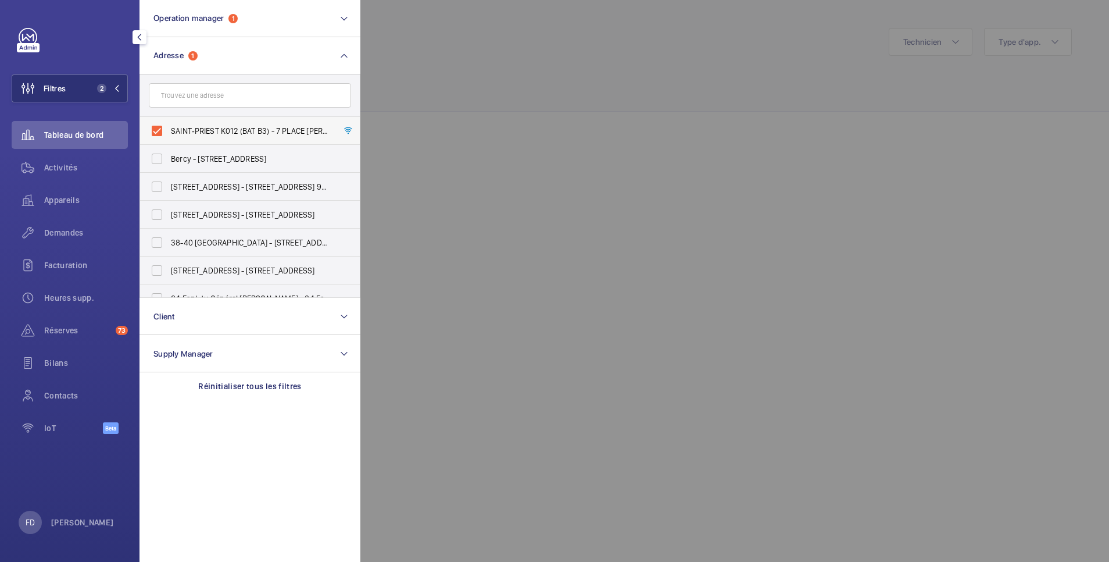
click at [156, 130] on label "SAINT‐PRIEST K012 (BAT B3) - 7 PLACE [PERSON_NAME], SAINT-PRIEST 69800" at bounding box center [241, 131] width 202 height 28
click at [156, 130] on input "SAINT‐PRIEST K012 (BAT B3) - 7 PLACE [PERSON_NAME], SAINT-PRIEST 69800" at bounding box center [156, 130] width 23 height 23
checkbox input "false"
click at [612, 106] on div at bounding box center [914, 281] width 1109 height 562
